Goal: Navigation & Orientation: Find specific page/section

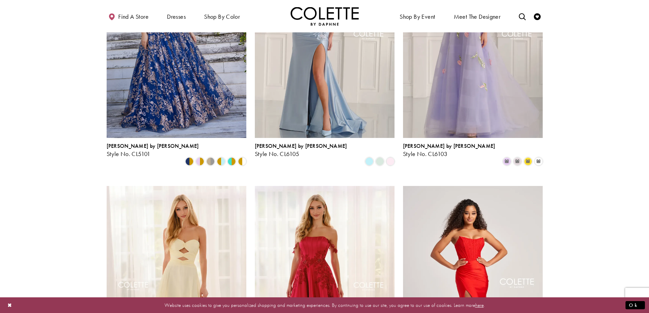
scroll to position [409, 0]
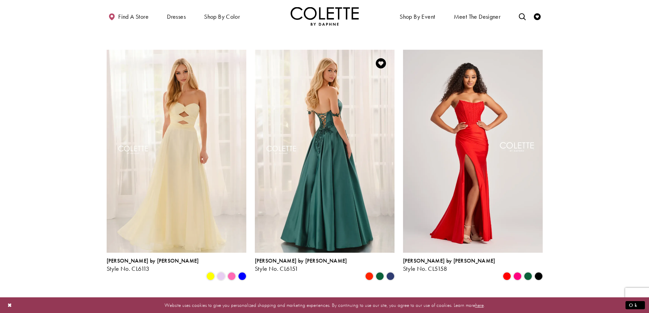
click at [333, 121] on img "Visit Colette by Daphne Style No. CL6151 Page" at bounding box center [325, 151] width 140 height 203
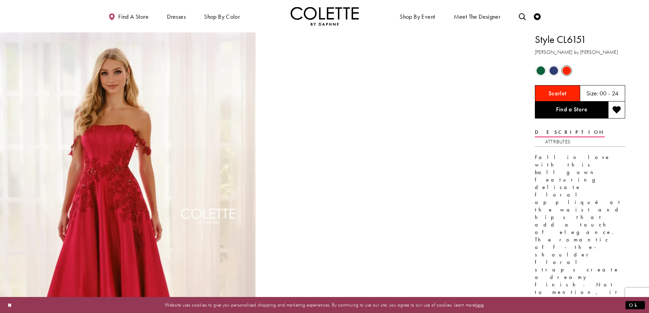
click at [593, 91] on span "Size:" at bounding box center [593, 93] width 12 height 8
click at [554, 70] on span "Product color controls state depends on size chosen" at bounding box center [554, 70] width 9 height 9
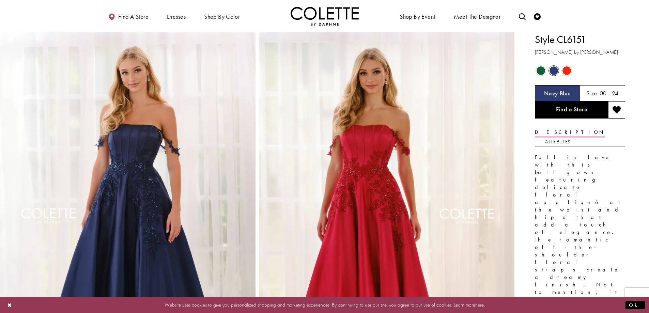
click at [540, 68] on span "Product color controls state depends on size chosen" at bounding box center [541, 70] width 9 height 9
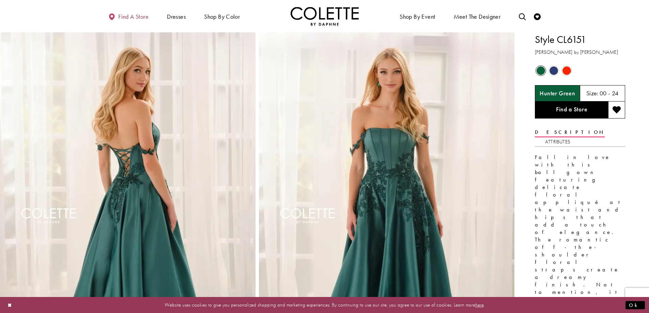
click at [126, 15] on span "Find a store" at bounding box center [133, 16] width 30 height 7
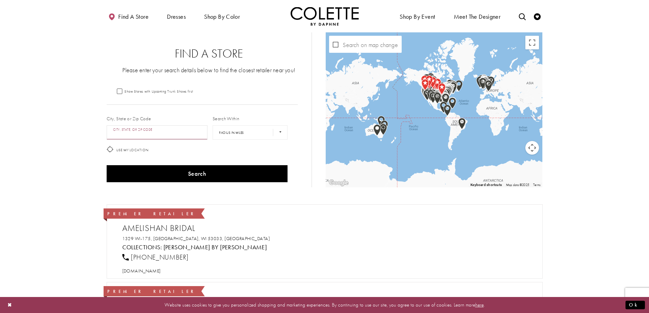
click at [147, 134] on input "City, State, or ZIP Code" at bounding box center [157, 132] width 101 height 14
click at [107, 165] on button "Search" at bounding box center [197, 173] width 181 height 17
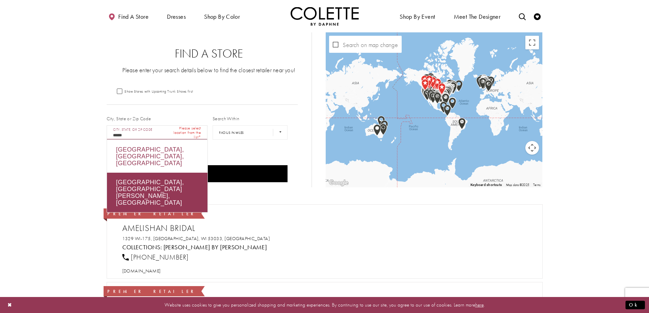
click at [153, 147] on div "[GEOGRAPHIC_DATA], [GEOGRAPHIC_DATA], [GEOGRAPHIC_DATA]" at bounding box center [157, 156] width 101 height 33
type input "**********"
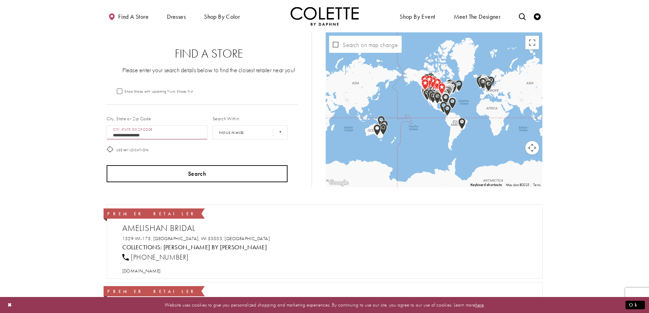
click at [239, 175] on button "Search" at bounding box center [197, 173] width 181 height 17
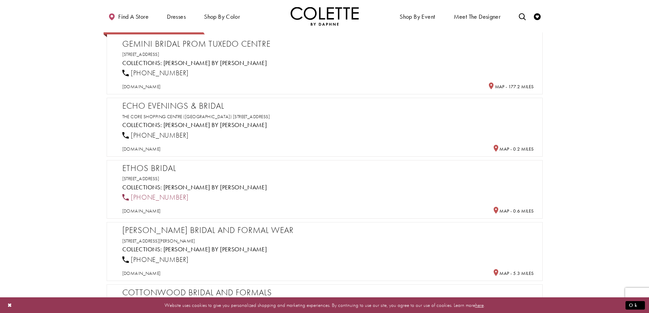
scroll to position [443, 0]
